Goal: Transaction & Acquisition: Purchase product/service

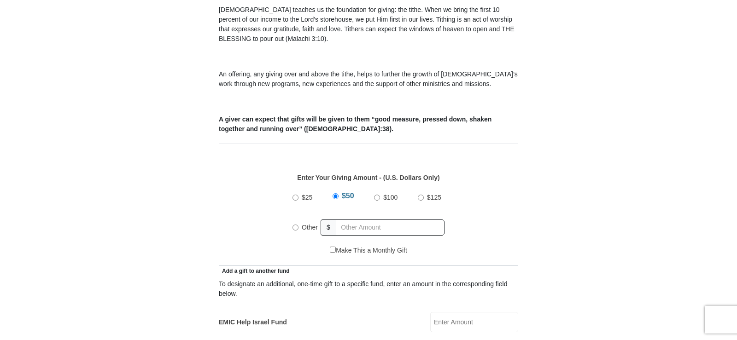
scroll to position [329, 0]
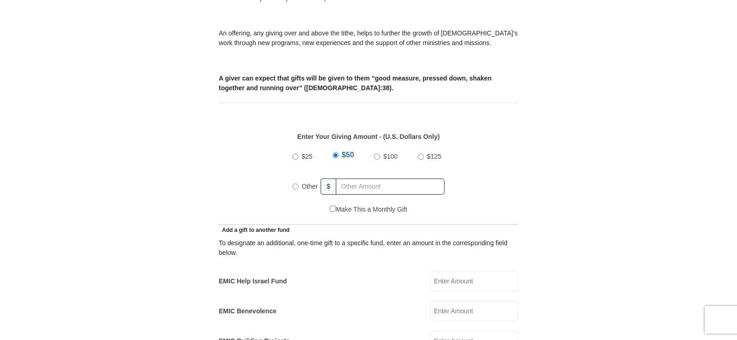
click at [295, 184] on input "Other" at bounding box center [295, 187] width 6 height 6
radio input "true"
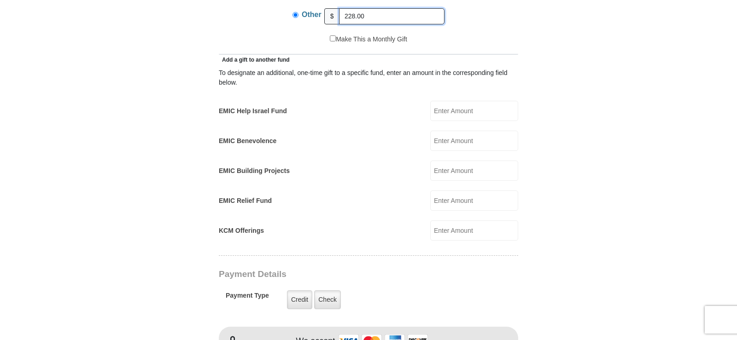
scroll to position [517, 0]
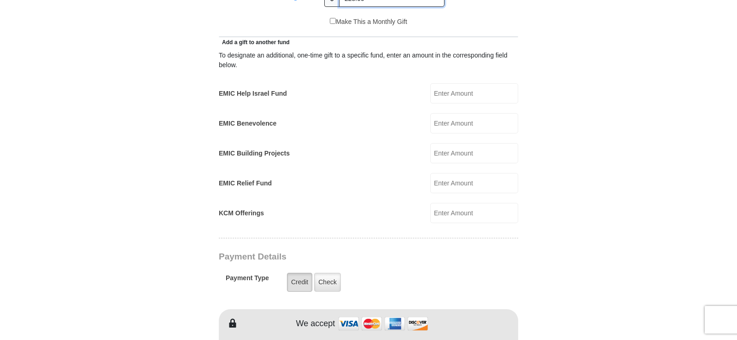
type input "228.00"
click at [299, 273] on label "Credit" at bounding box center [299, 282] width 25 height 19
click at [0, 0] on input "Credit" at bounding box center [0, 0] width 0 height 0
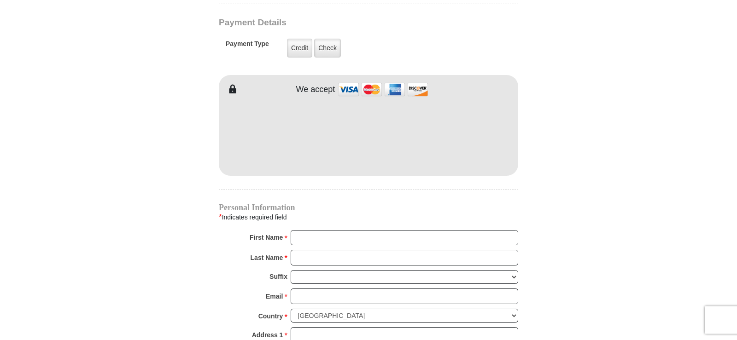
scroll to position [751, 0]
click at [303, 230] on input "First Name *" at bounding box center [404, 238] width 227 height 16
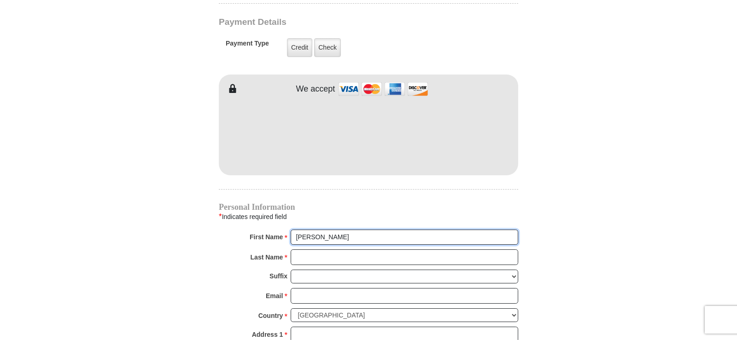
type input "[PERSON_NAME]"
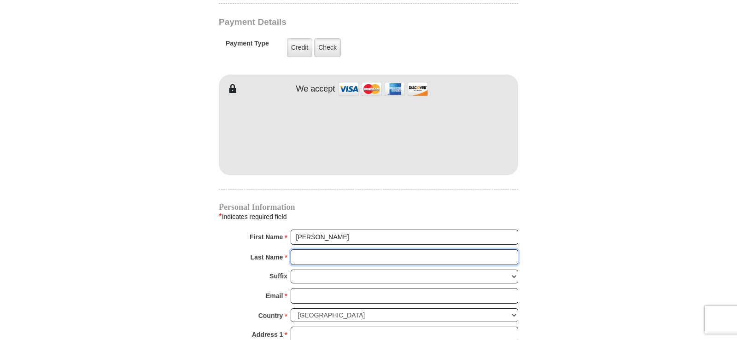
click at [322, 250] on input "Last Name *" at bounding box center [404, 258] width 227 height 16
type input "[PERSON_NAME]"
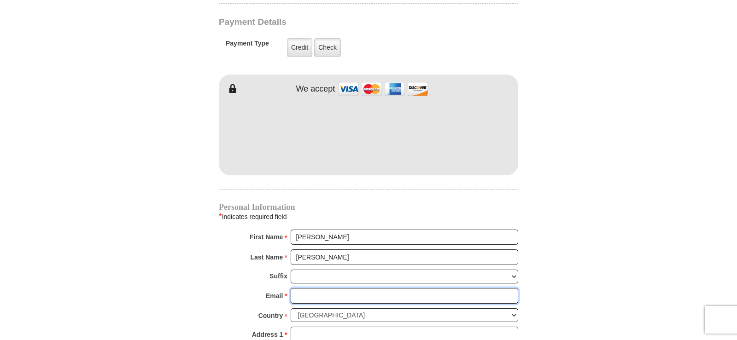
click at [313, 288] on input "Email *" at bounding box center [404, 296] width 227 height 16
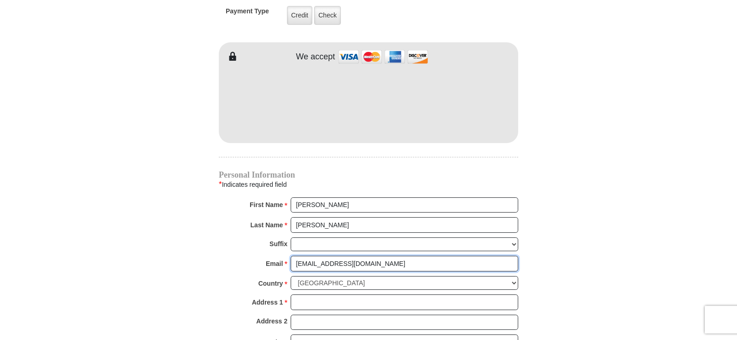
scroll to position [798, 0]
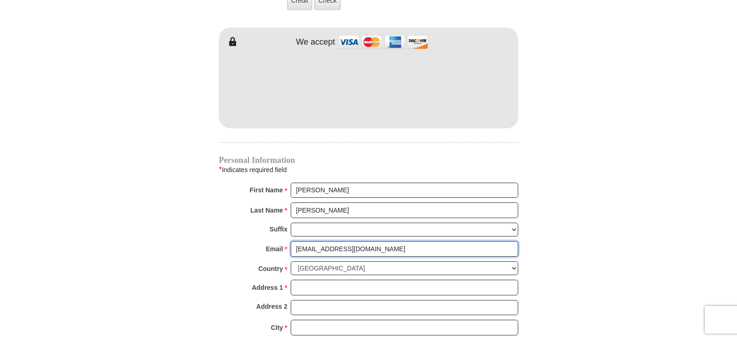
type input "[EMAIL_ADDRESS][DOMAIN_NAME]"
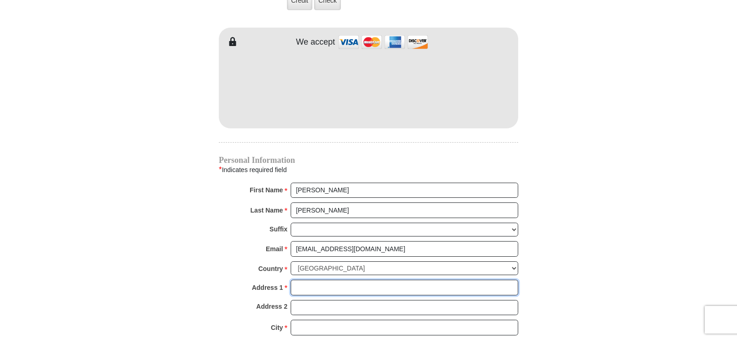
click at [313, 280] on input "Address 1 *" at bounding box center [404, 288] width 227 height 16
type input "[STREET_ADDRESS][PERSON_NAME]"
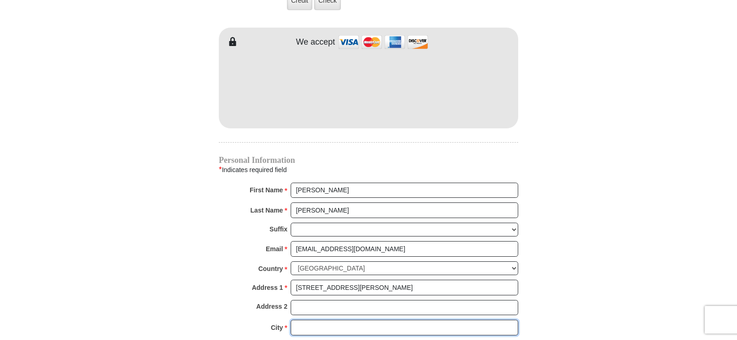
click at [307, 320] on input "City *" at bounding box center [404, 328] width 227 height 16
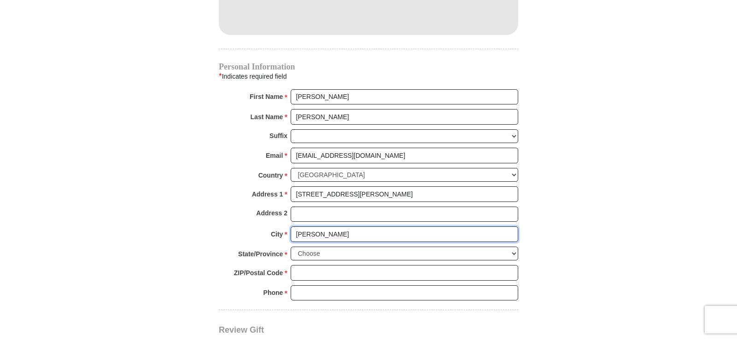
scroll to position [892, 0]
type input "[PERSON_NAME]"
click at [291, 246] on select "Choose [US_STATE] [US_STATE] [US_STATE] [US_STATE] [US_STATE] Armed Forces Amer…" at bounding box center [404, 253] width 227 height 14
select select "GA"
click option "[US_STATE]" at bounding box center [0, 0] width 0 height 0
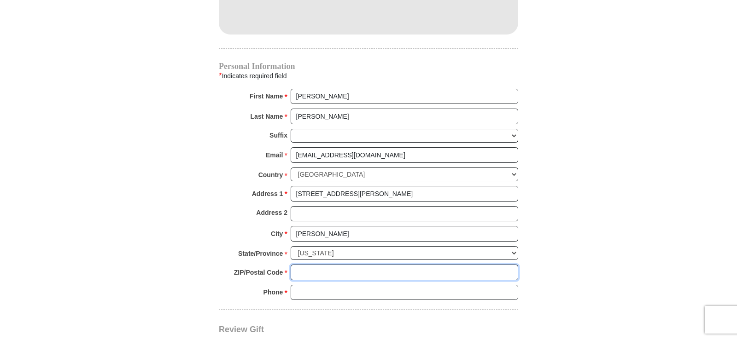
click at [307, 265] on input "ZIP/Postal Code *" at bounding box center [404, 273] width 227 height 16
type input "31312"
click at [322, 285] on input "Phone * *" at bounding box center [404, 293] width 227 height 16
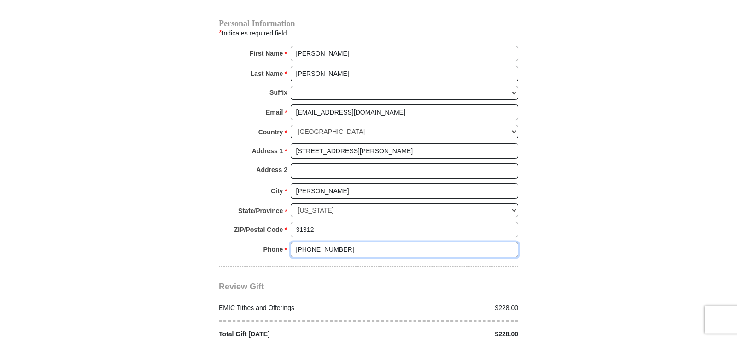
scroll to position [986, 0]
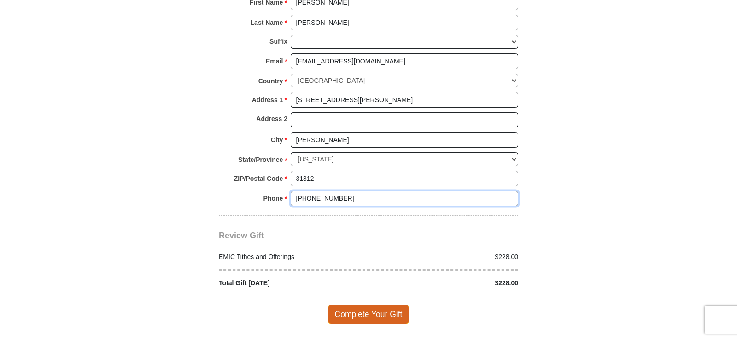
type input "[PHONE_NUMBER]"
click at [390, 305] on span "Complete Your Gift" at bounding box center [368, 314] width 81 height 19
